Goal: Information Seeking & Learning: Learn about a topic

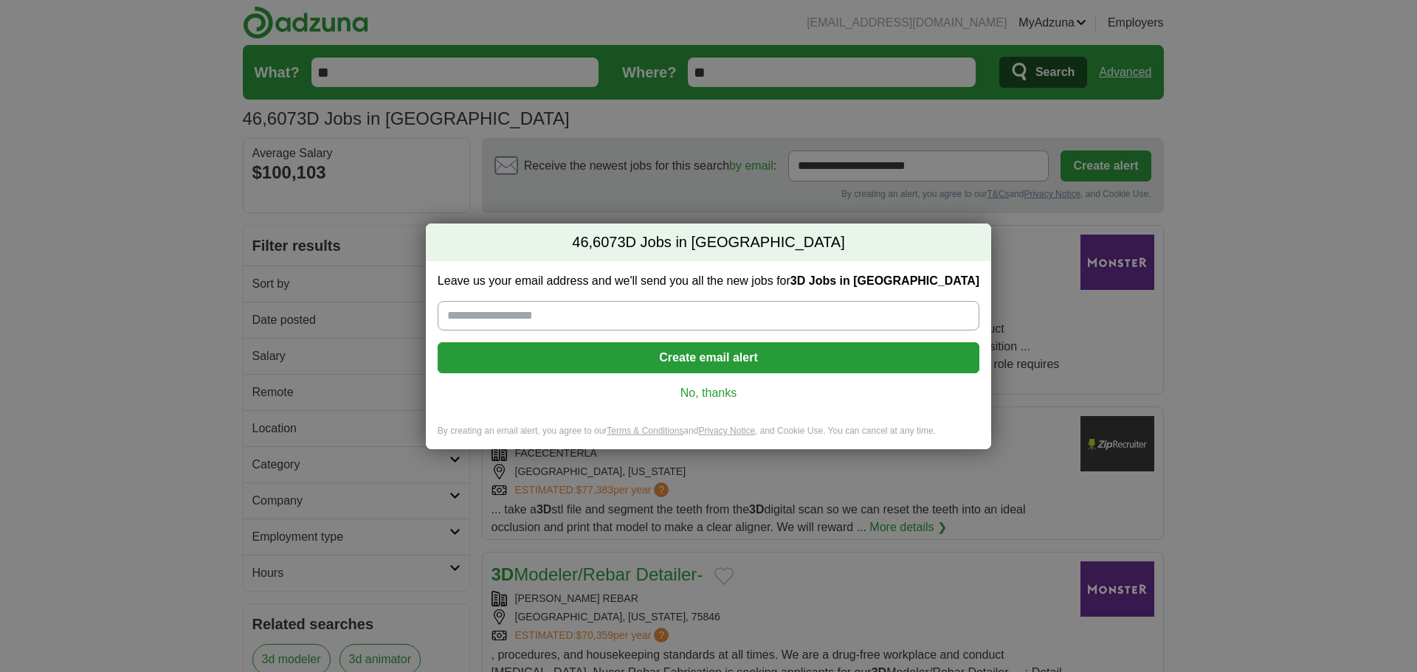
click at [697, 390] on link "No, thanks" at bounding box center [708, 393] width 518 height 16
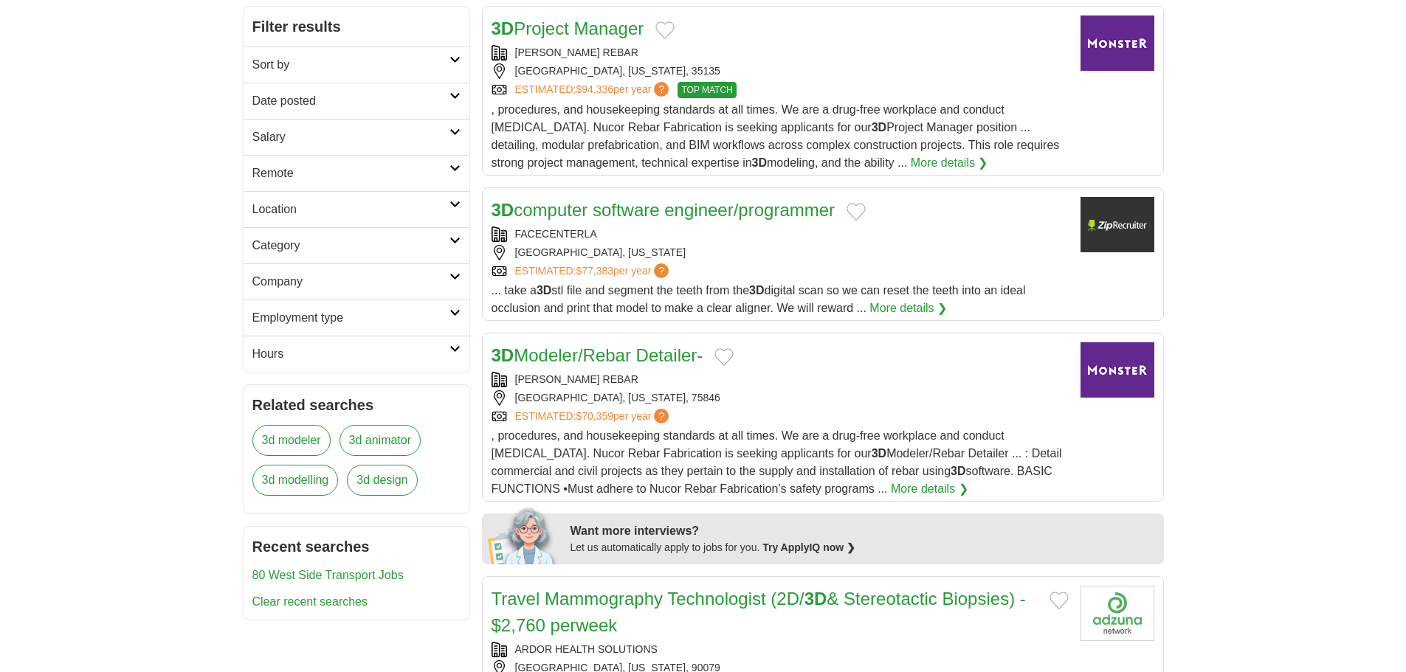
scroll to position [221, 0]
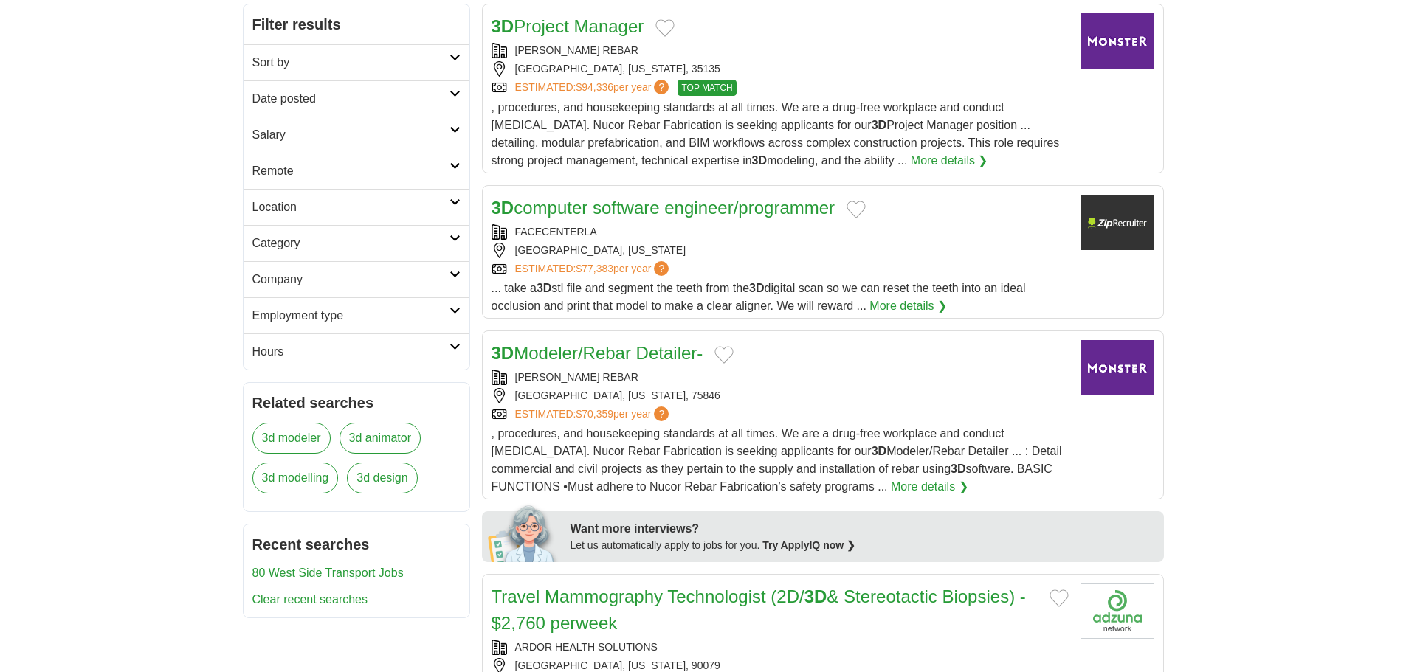
click at [295, 200] on h2 "Location" at bounding box center [350, 208] width 197 height 18
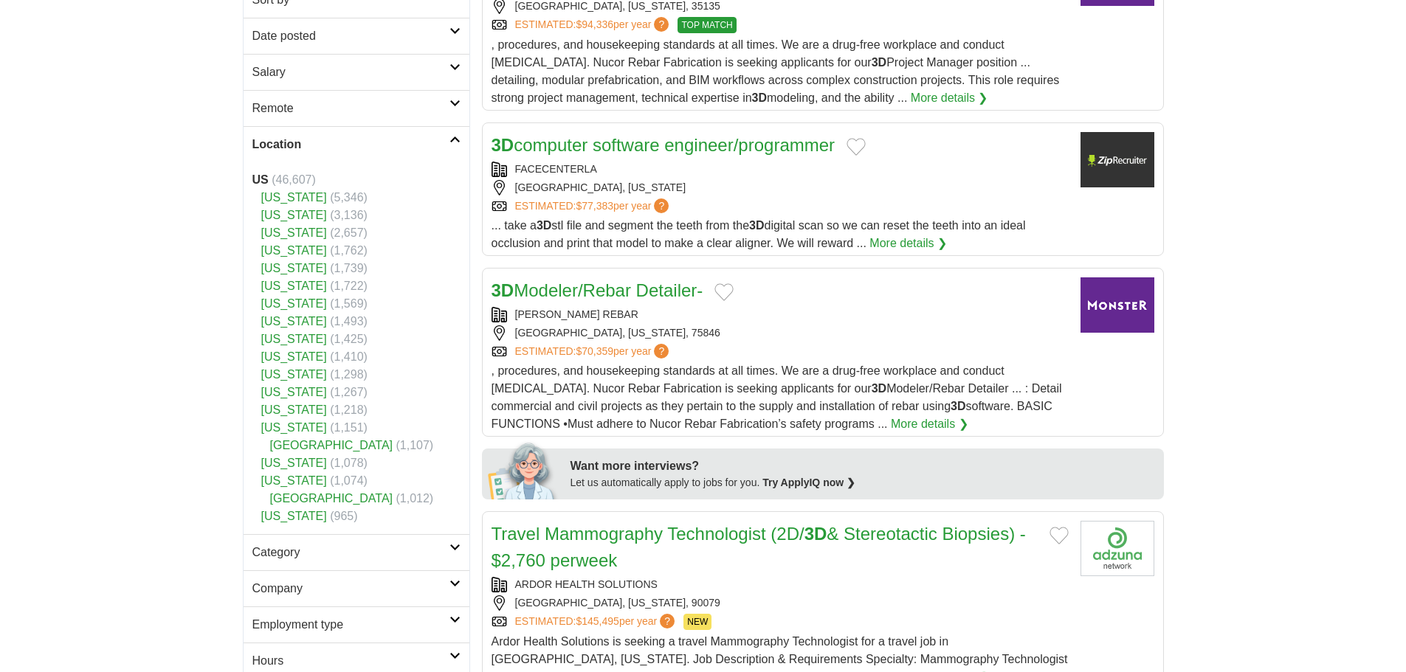
scroll to position [295, 0]
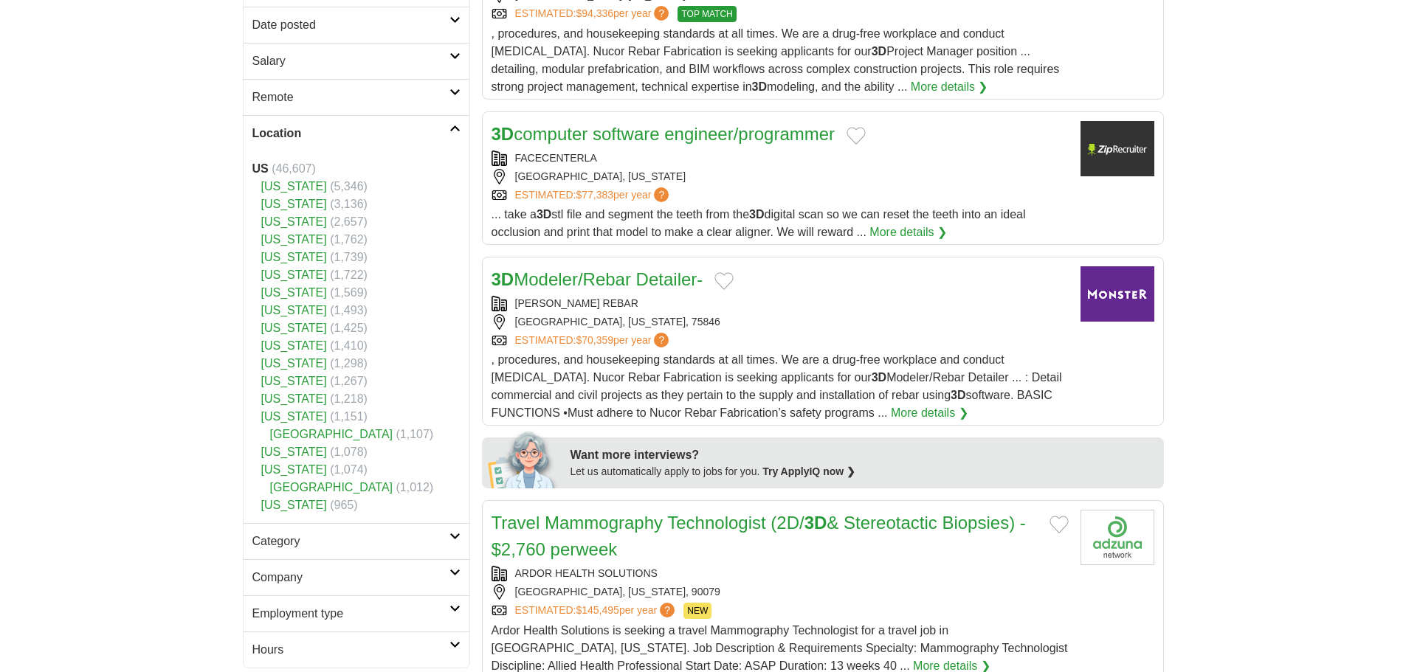
click at [444, 130] on h2 "Location" at bounding box center [350, 134] width 197 height 18
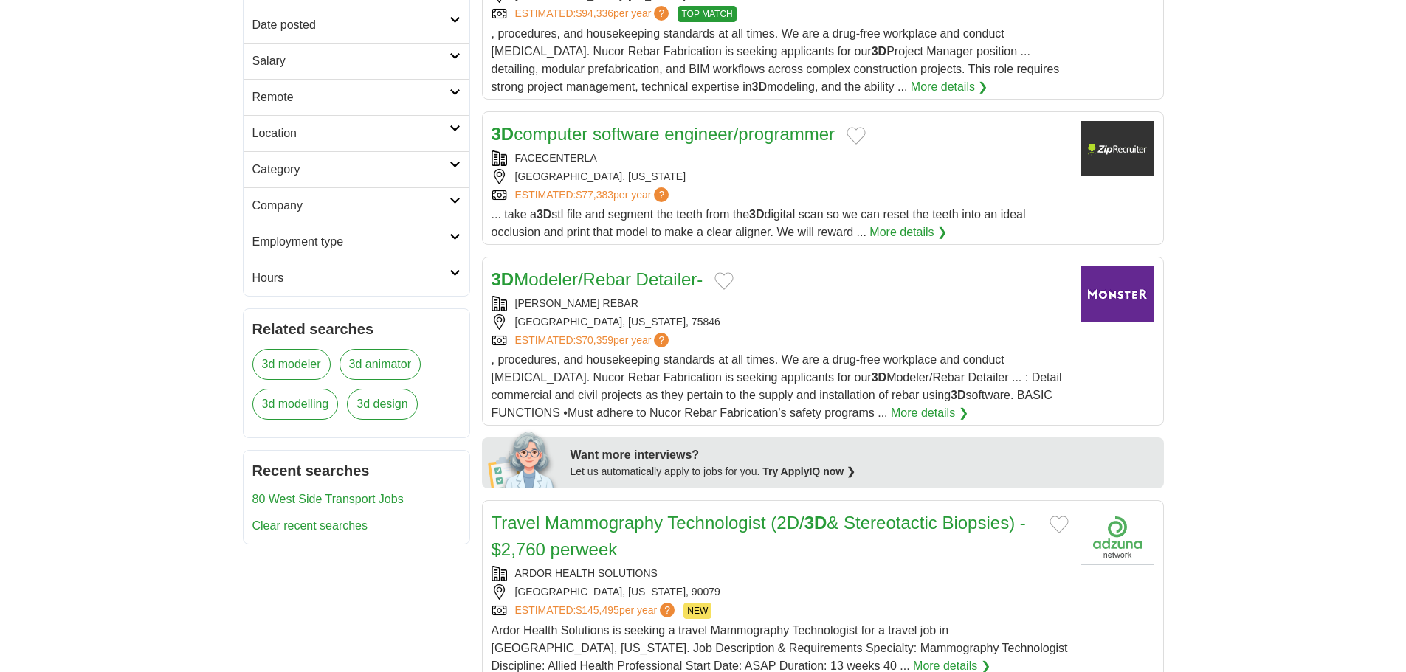
click at [391, 98] on h2 "Remote" at bounding box center [350, 98] width 197 height 18
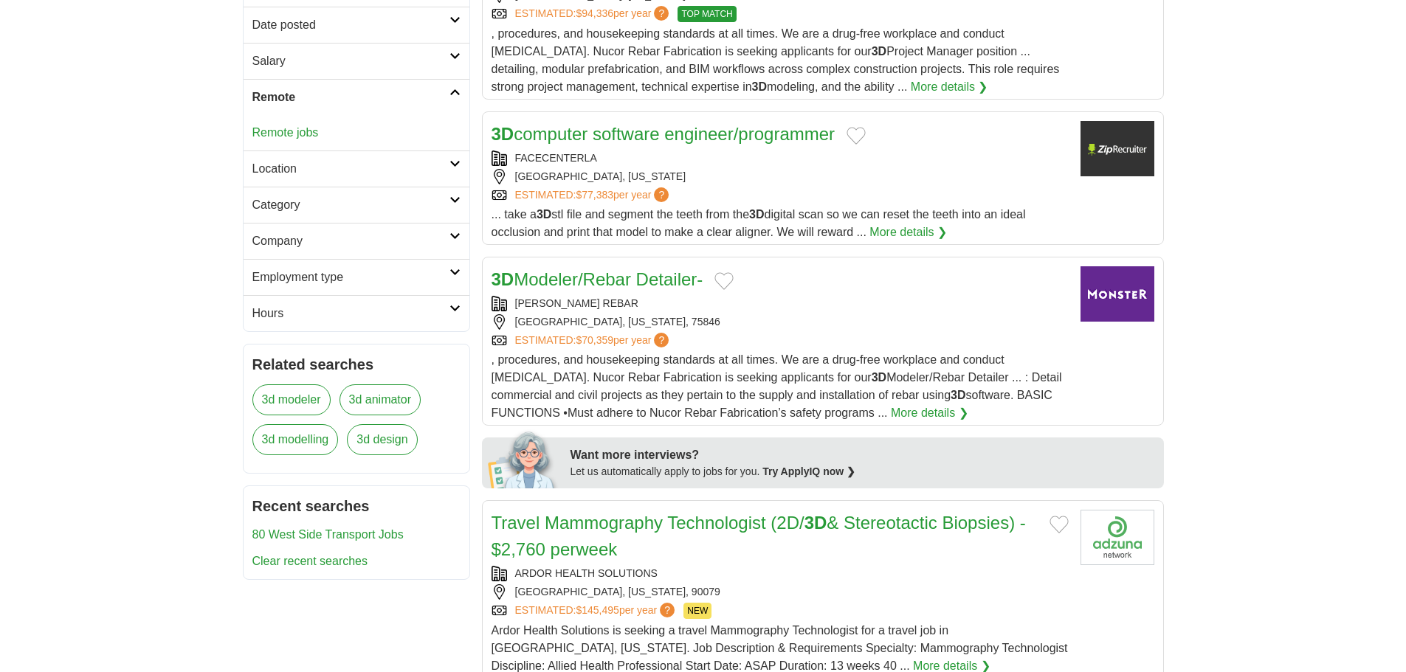
click at [283, 131] on link "Remote jobs" at bounding box center [285, 132] width 66 height 13
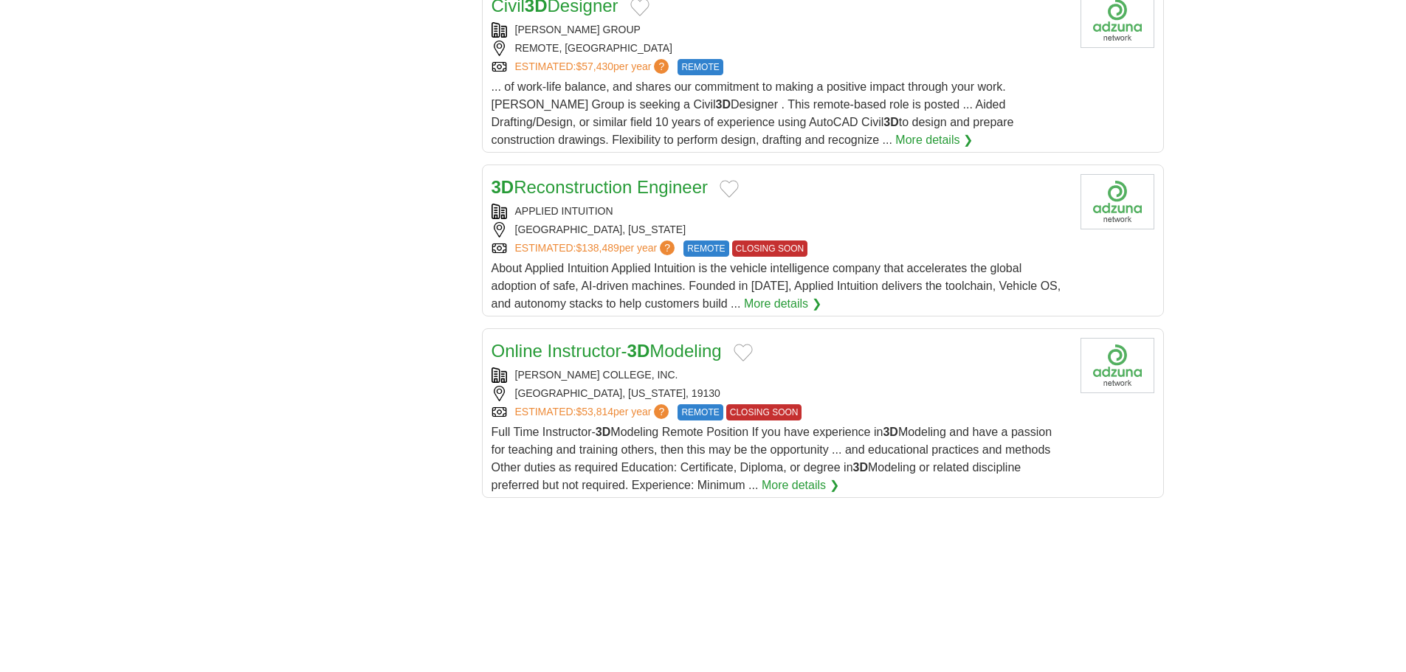
scroll to position [1697, 0]
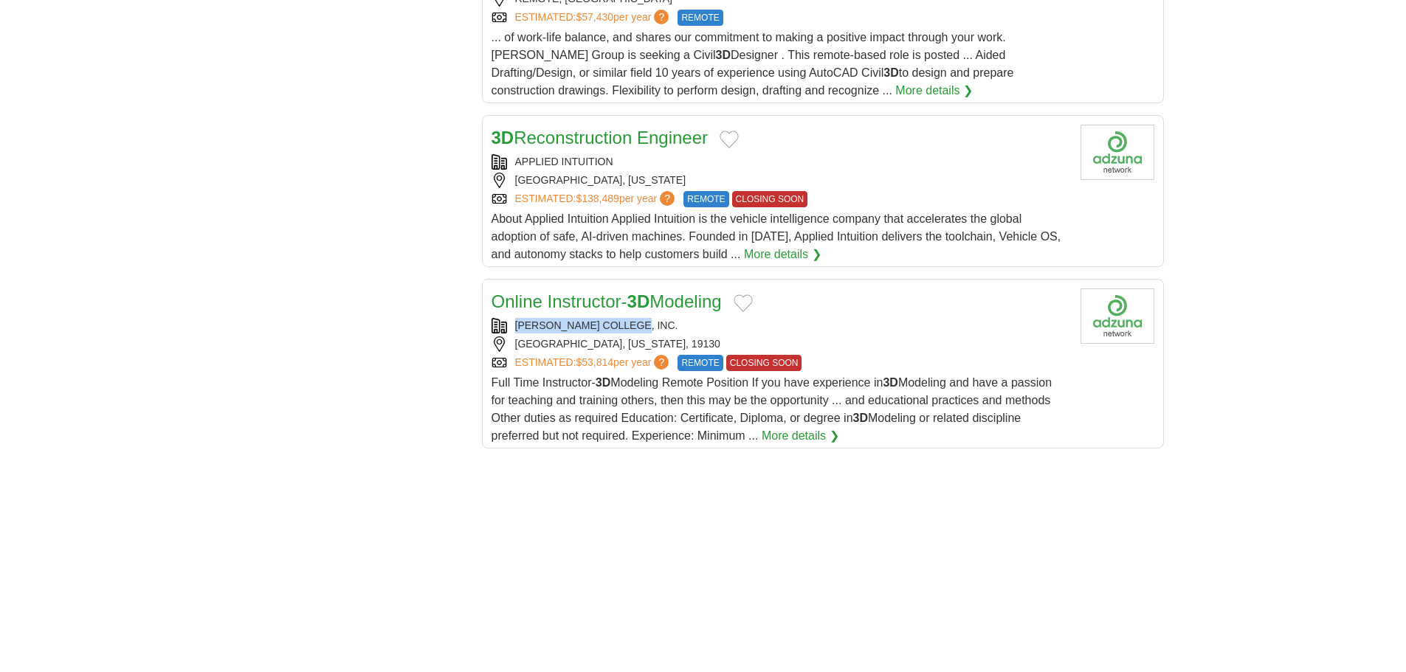
drag, startPoint x: 642, startPoint y: 323, endPoint x: 507, endPoint y: 328, distance: 135.1
click at [507, 328] on div "[PERSON_NAME] COLLEGE, INC." at bounding box center [779, 325] width 577 height 15
copy div "[PERSON_NAME] COLLEGE, INC."
